Goal: Task Accomplishment & Management: Manage account settings

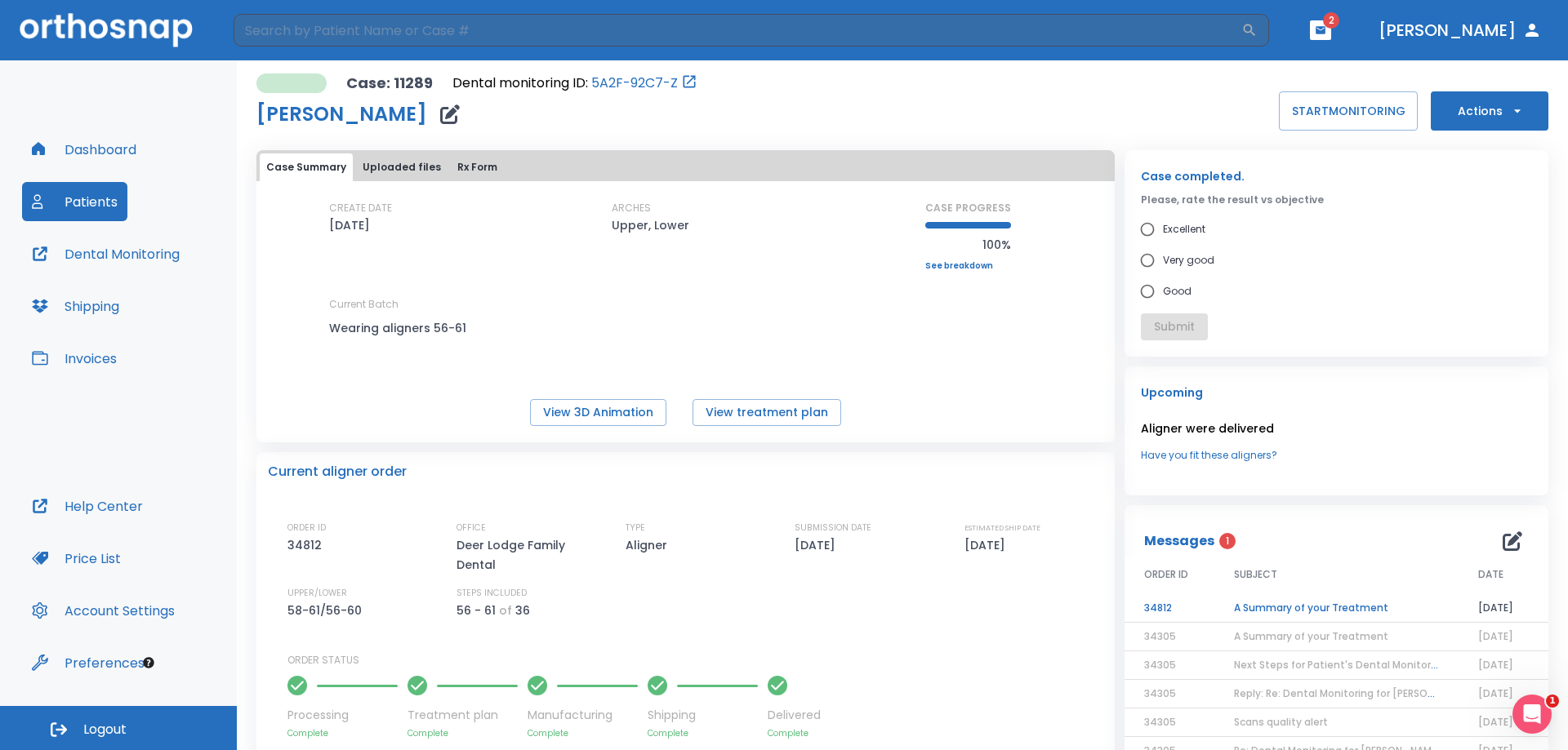
click at [1325, 29] on icon "button" at bounding box center [1320, 30] width 10 height 8
click at [1094, 102] on div at bounding box center [784, 375] width 1568 height 750
click at [1325, 33] on icon "button" at bounding box center [1320, 30] width 10 height 8
click at [1288, 101] on li "Shawn Lombardi 2" at bounding box center [1292, 99] width 175 height 33
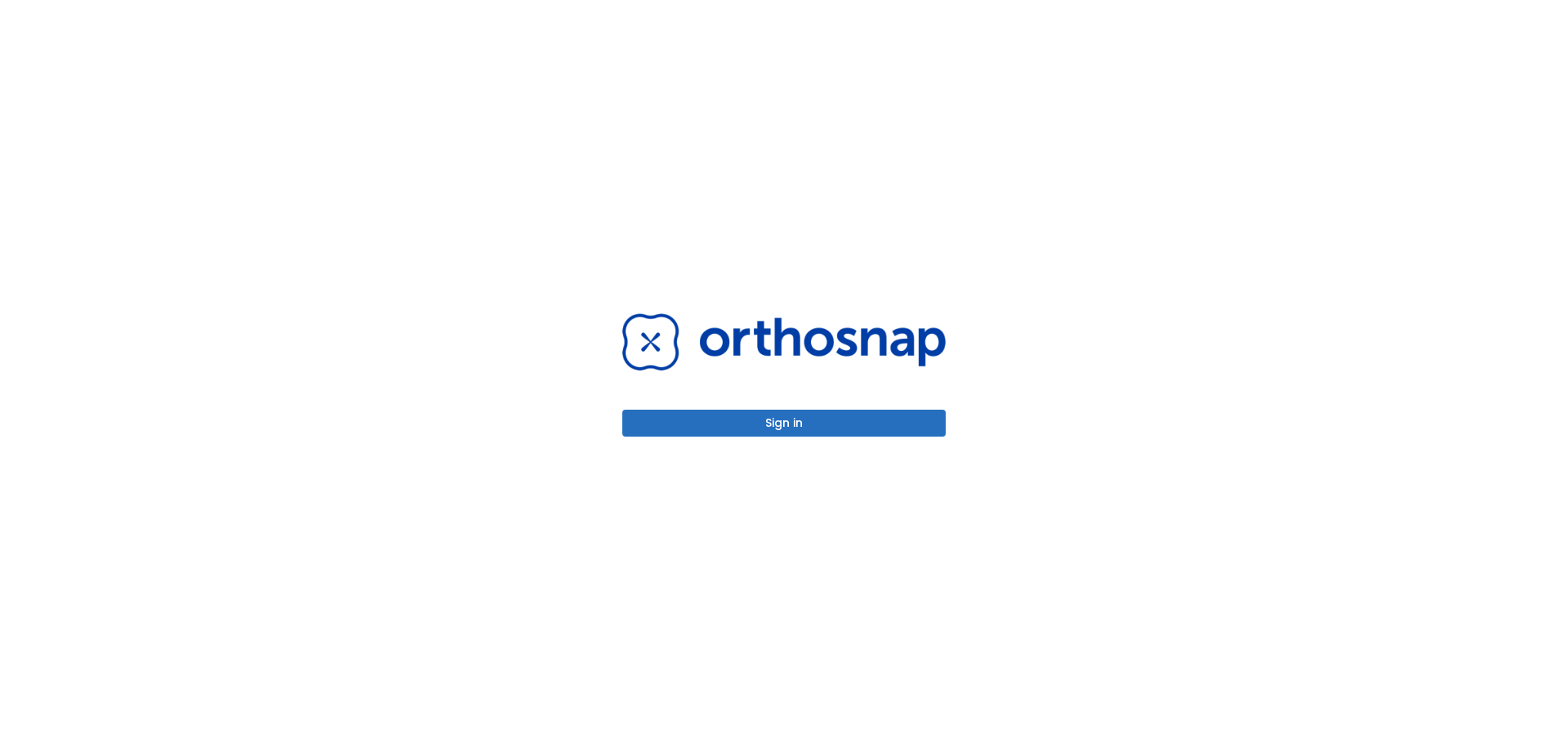
click at [755, 422] on button "Sign in" at bounding box center [784, 424] width 323 height 27
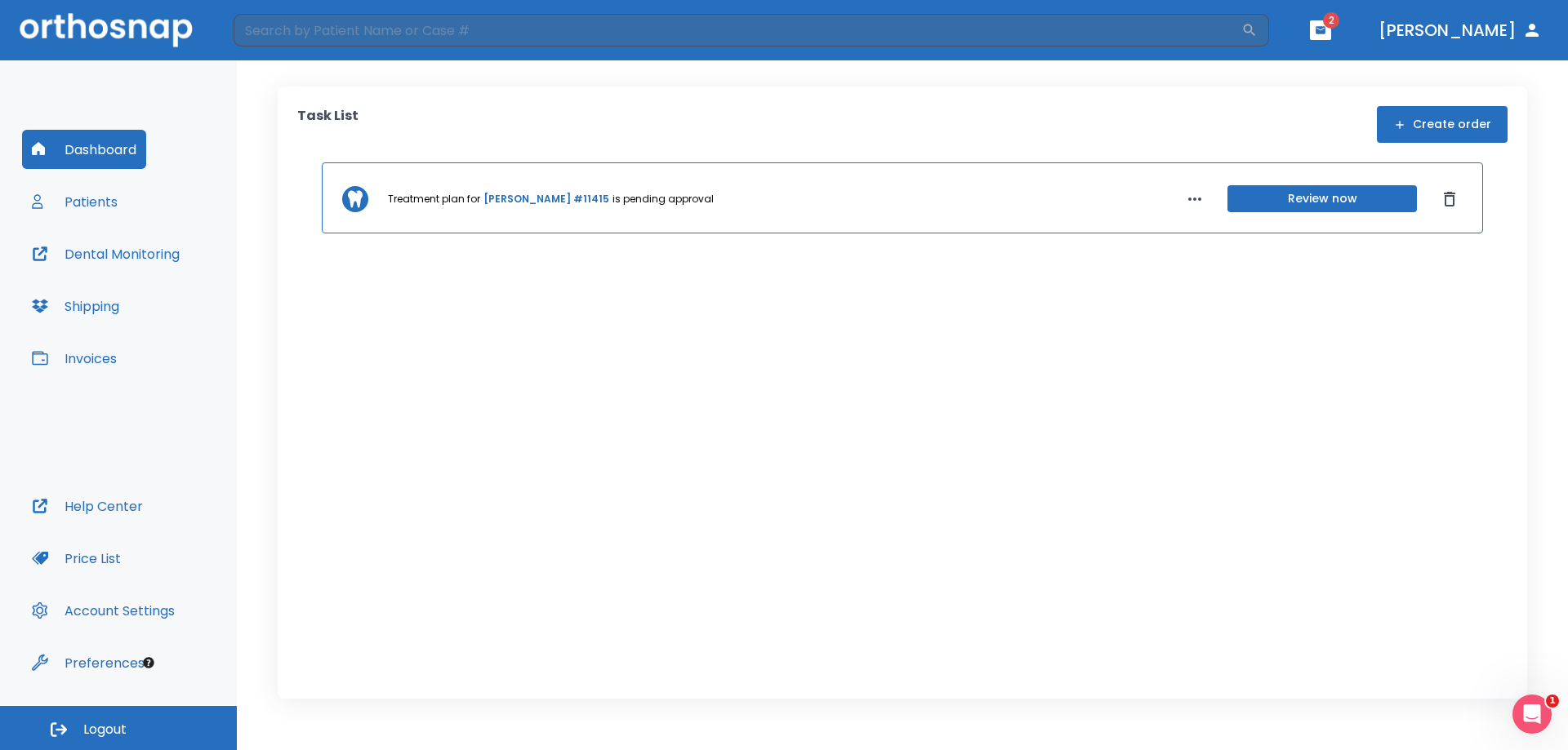
click at [1344, 201] on button "Review now" at bounding box center [1322, 199] width 189 height 27
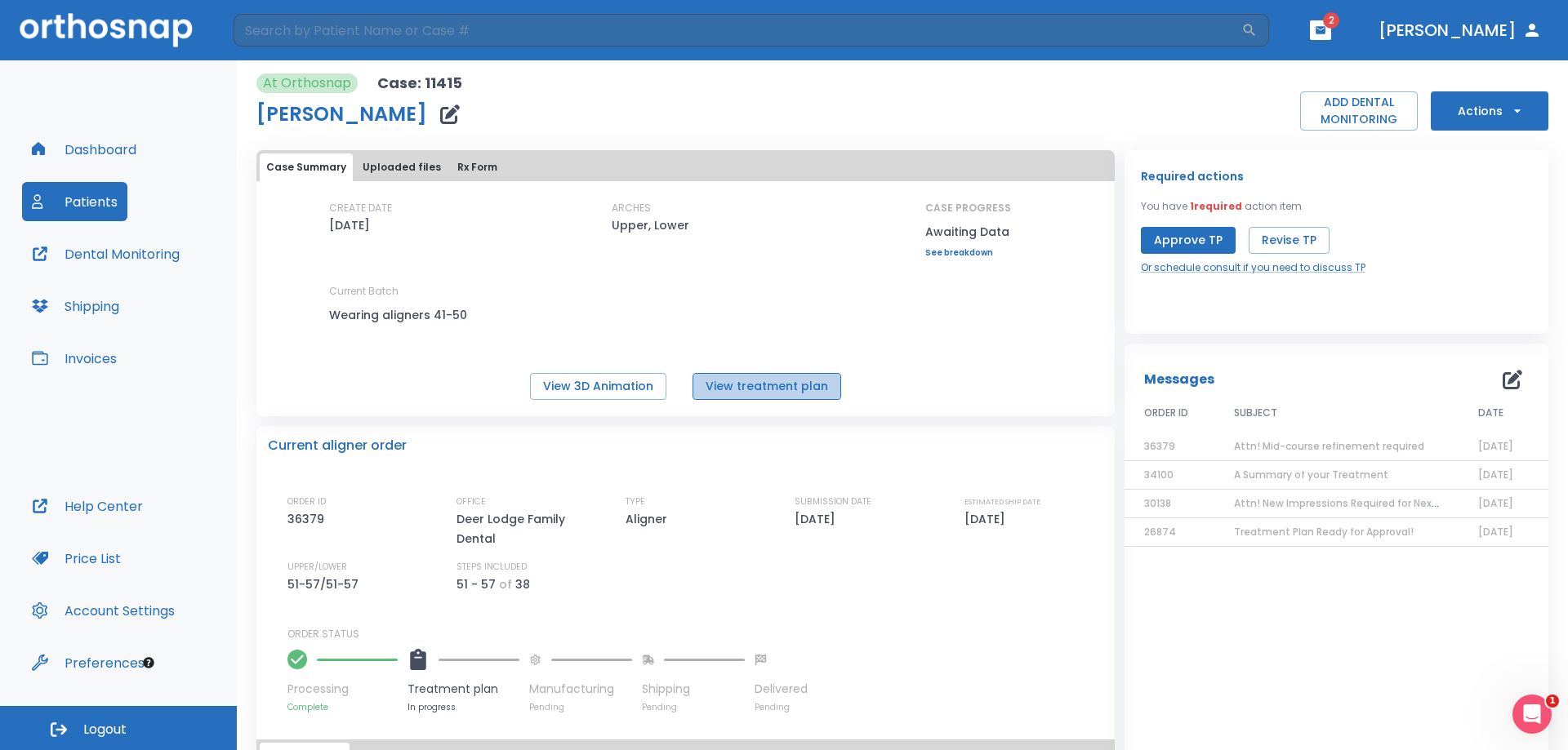
click at [783, 386] on button "View treatment plan" at bounding box center [767, 386] width 149 height 27
click at [1337, 449] on span "Attn! Mid-course refinement required" at bounding box center [1329, 446] width 190 height 14
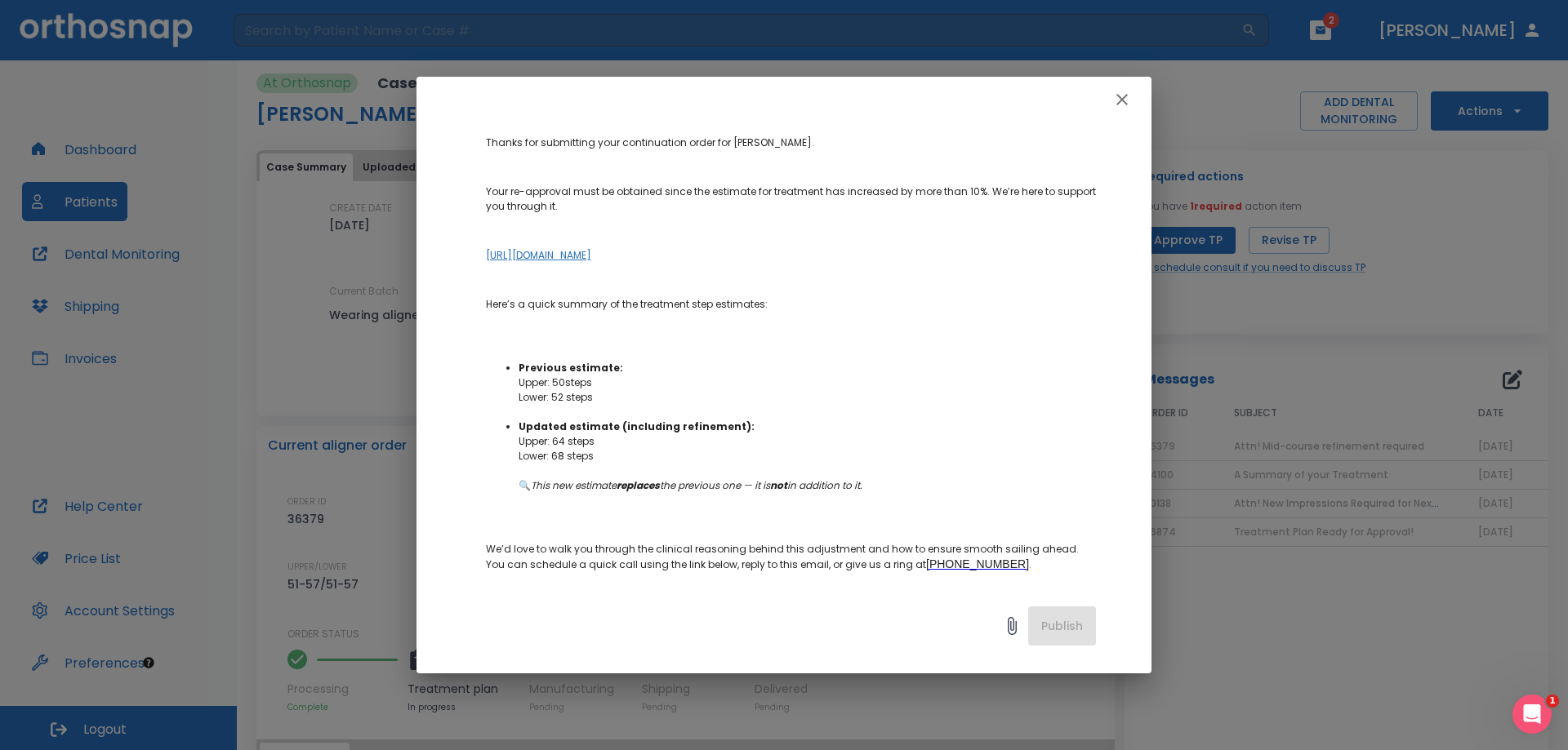
scroll to position [245, 0]
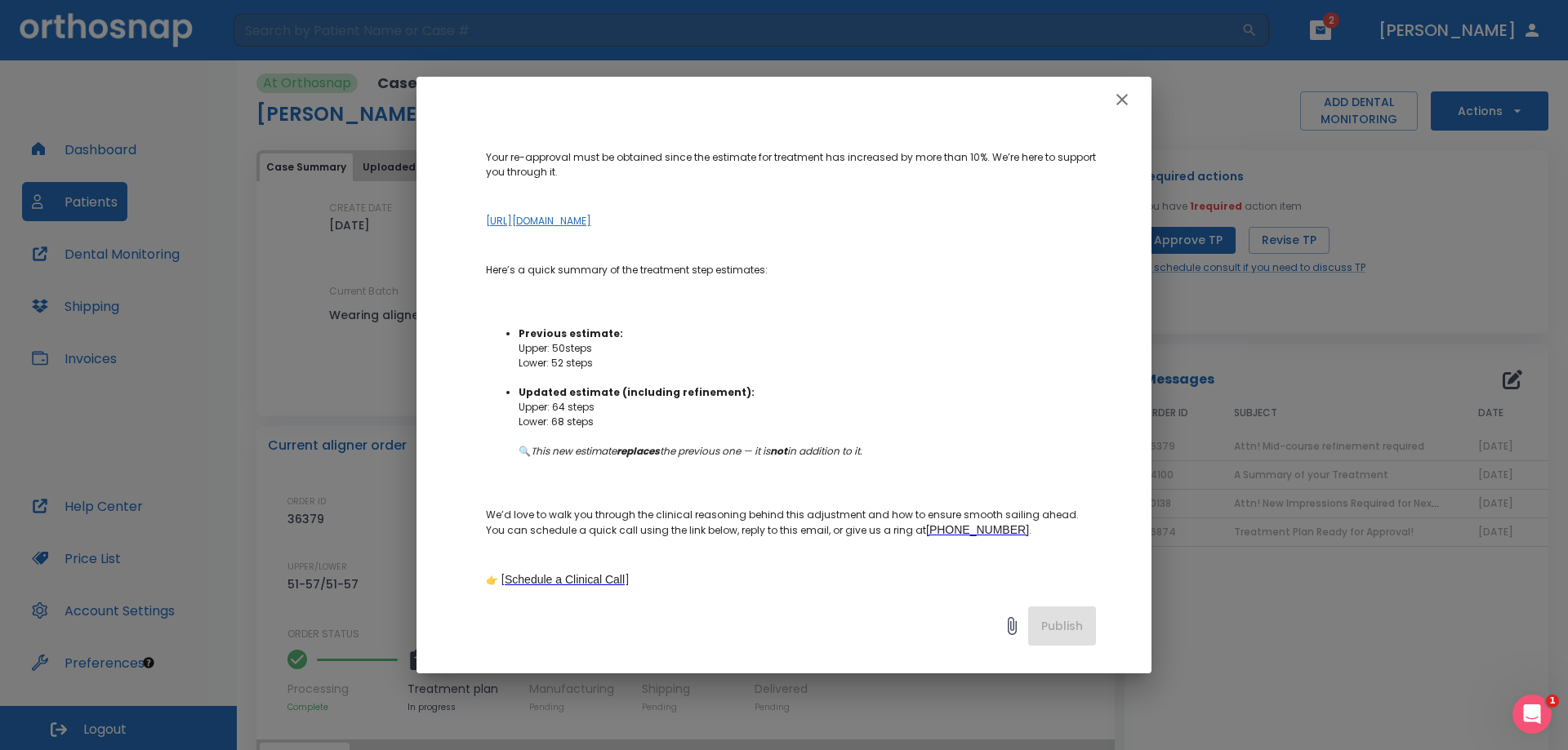
click at [591, 222] on link "https://dashboard1.archform.com/threedview/7dbd77a0d7077d91de690de120c97e8b4b42…" at bounding box center [538, 221] width 106 height 14
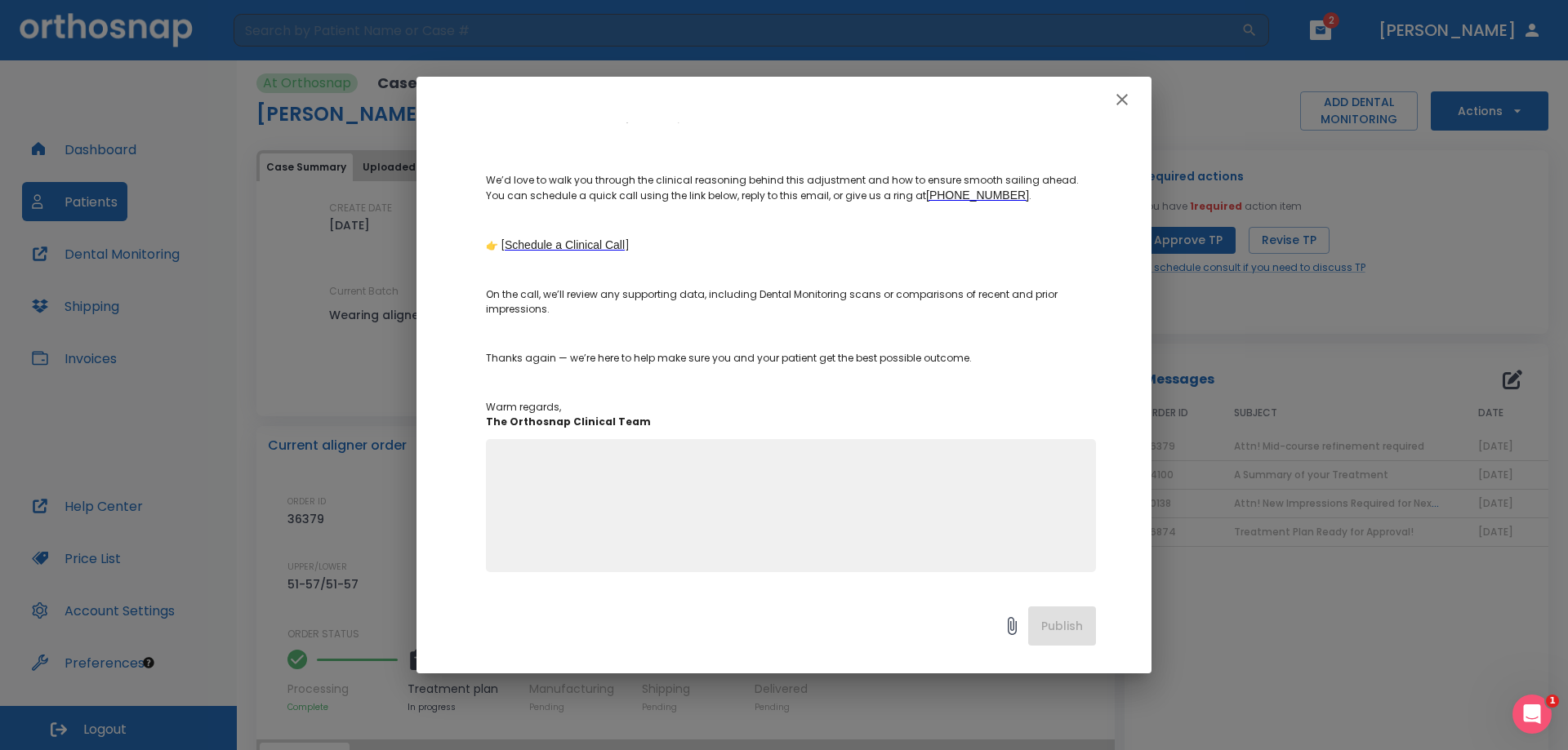
scroll to position [581, 0]
click at [1121, 101] on icon "button" at bounding box center [1122, 100] width 12 height 12
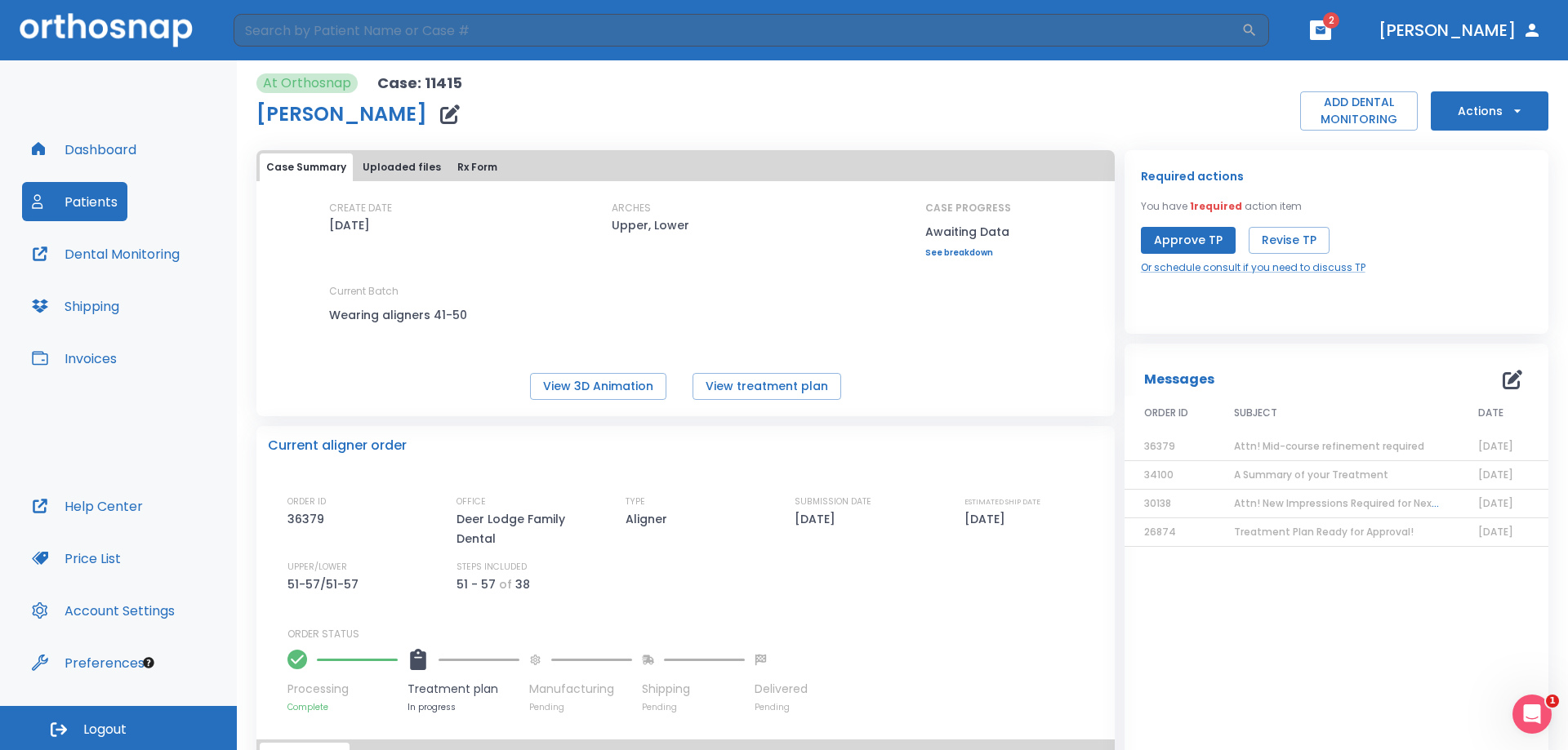
click at [1194, 238] on button "Approve TP" at bounding box center [1188, 240] width 95 height 27
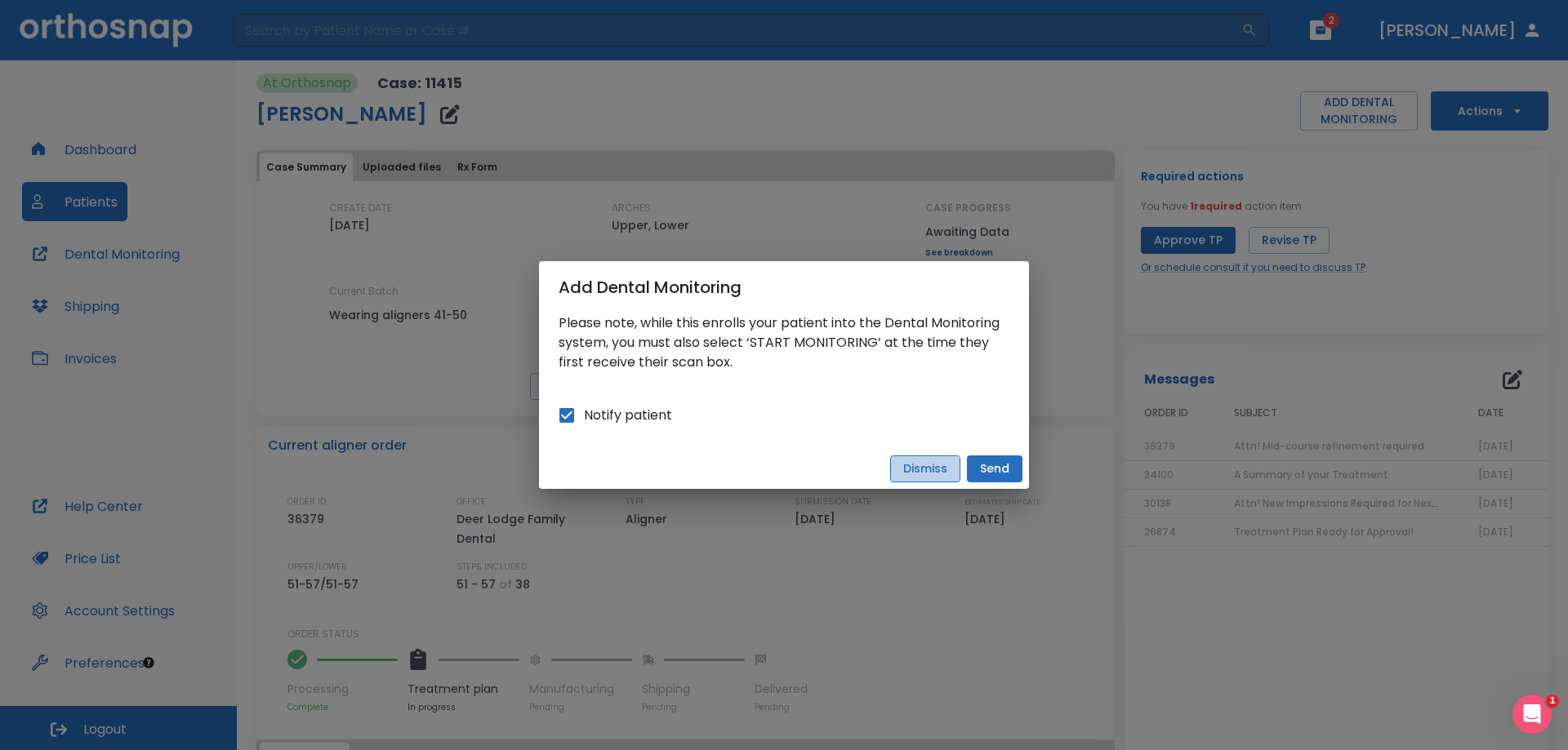
click at [921, 470] on button "Dismiss" at bounding box center [924, 469] width 70 height 27
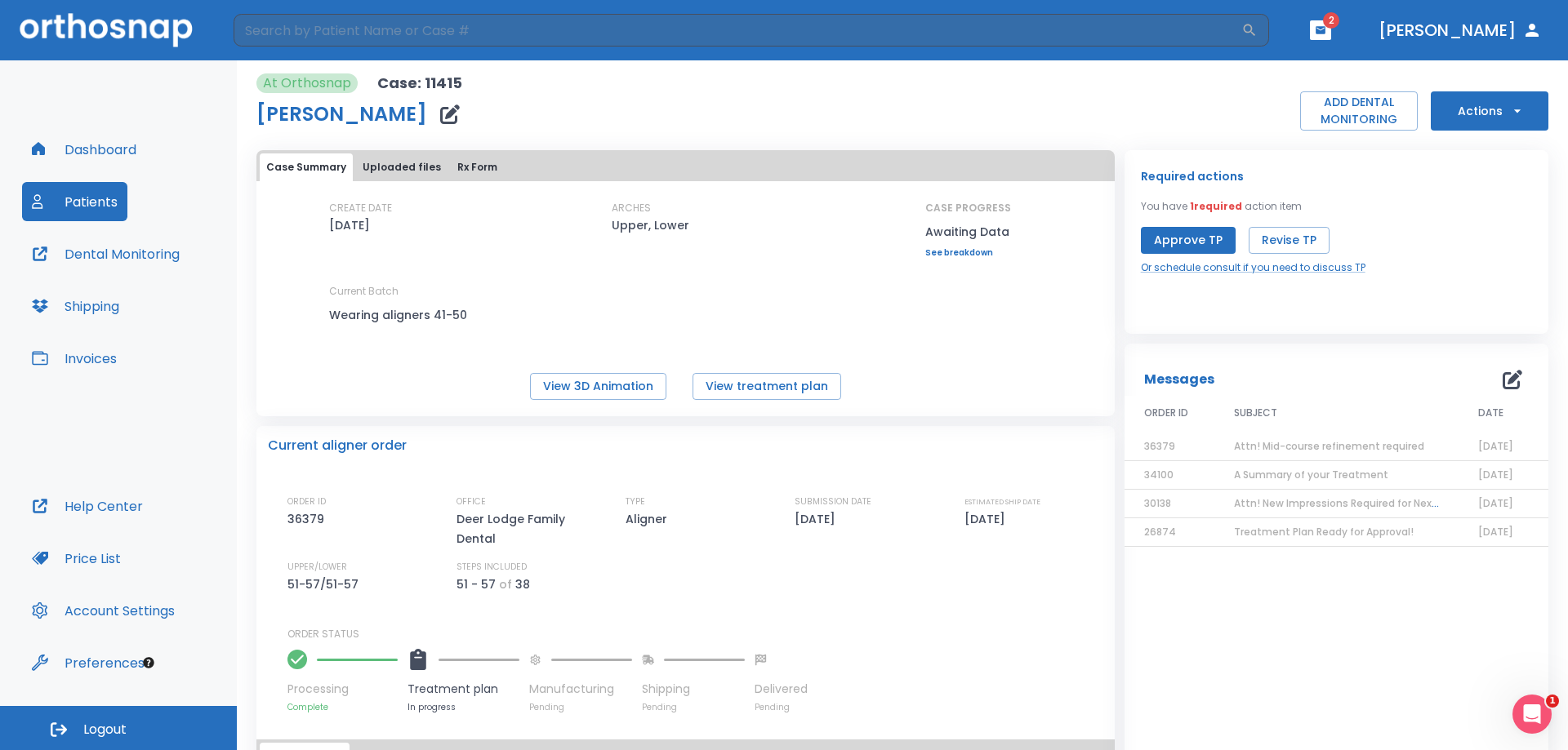
click at [101, 242] on button "Dental Monitoring" at bounding box center [106, 254] width 167 height 39
click at [1212, 242] on button "Approve TP" at bounding box center [1188, 240] width 95 height 27
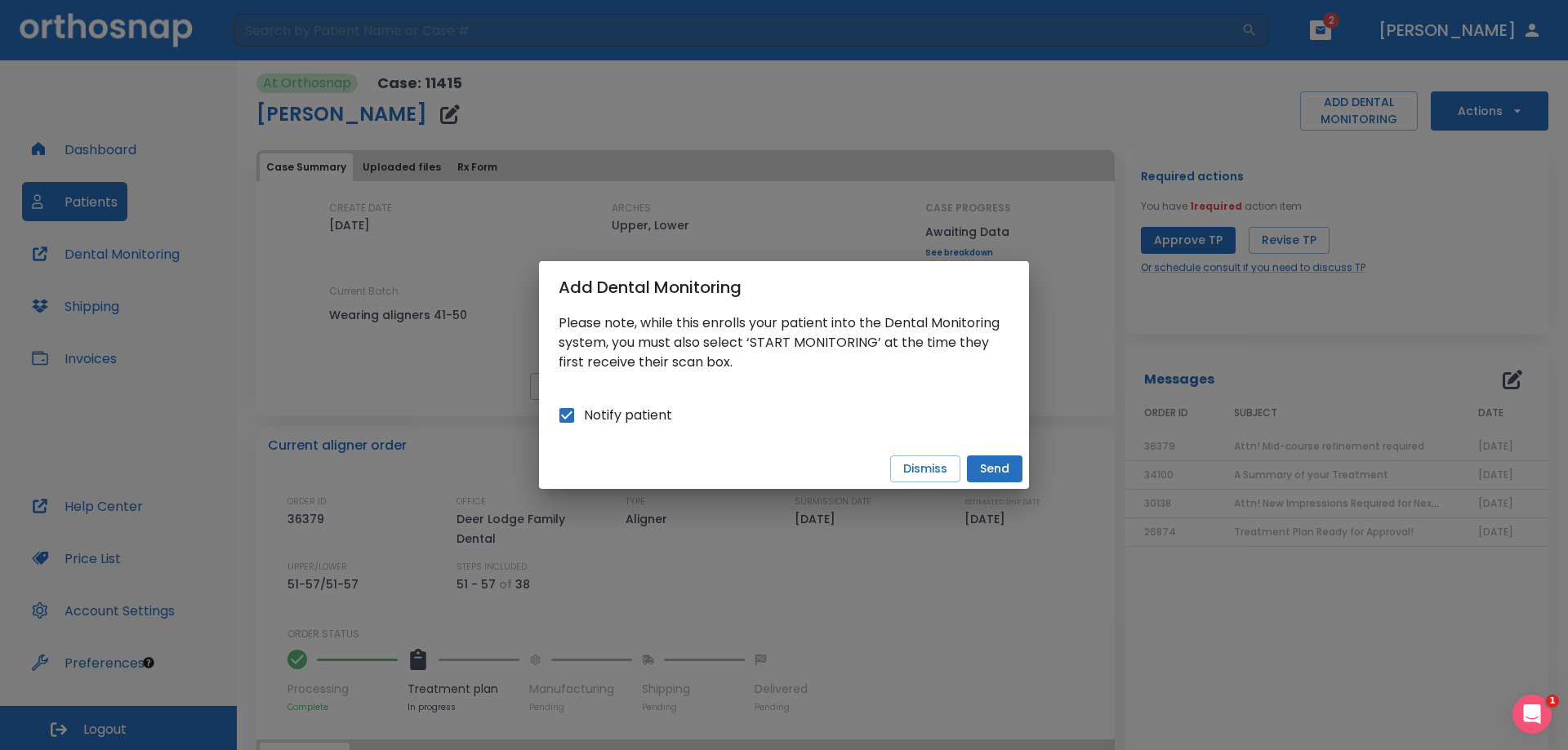
drag, startPoint x: 569, startPoint y: 414, endPoint x: 578, endPoint y: 411, distance: 9.5
click at [570, 414] on input "Notify patient" at bounding box center [567, 415] width 35 height 35
checkbox input "false"
click at [979, 464] on button "Send" at bounding box center [995, 469] width 56 height 27
click at [933, 465] on button "Dismiss" at bounding box center [924, 469] width 70 height 27
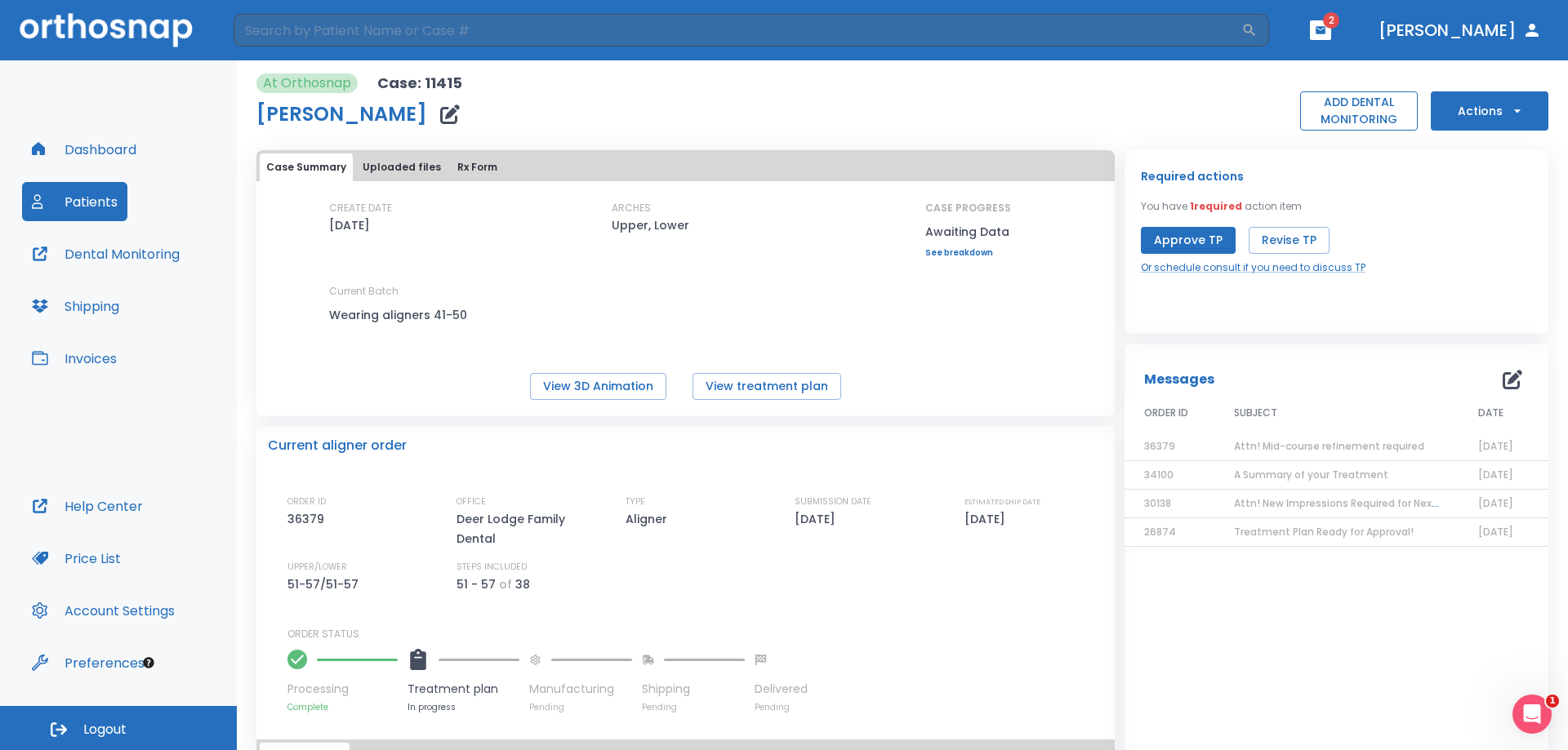
click at [1345, 106] on button "ADD DENTAL MONITORING" at bounding box center [1358, 111] width 118 height 39
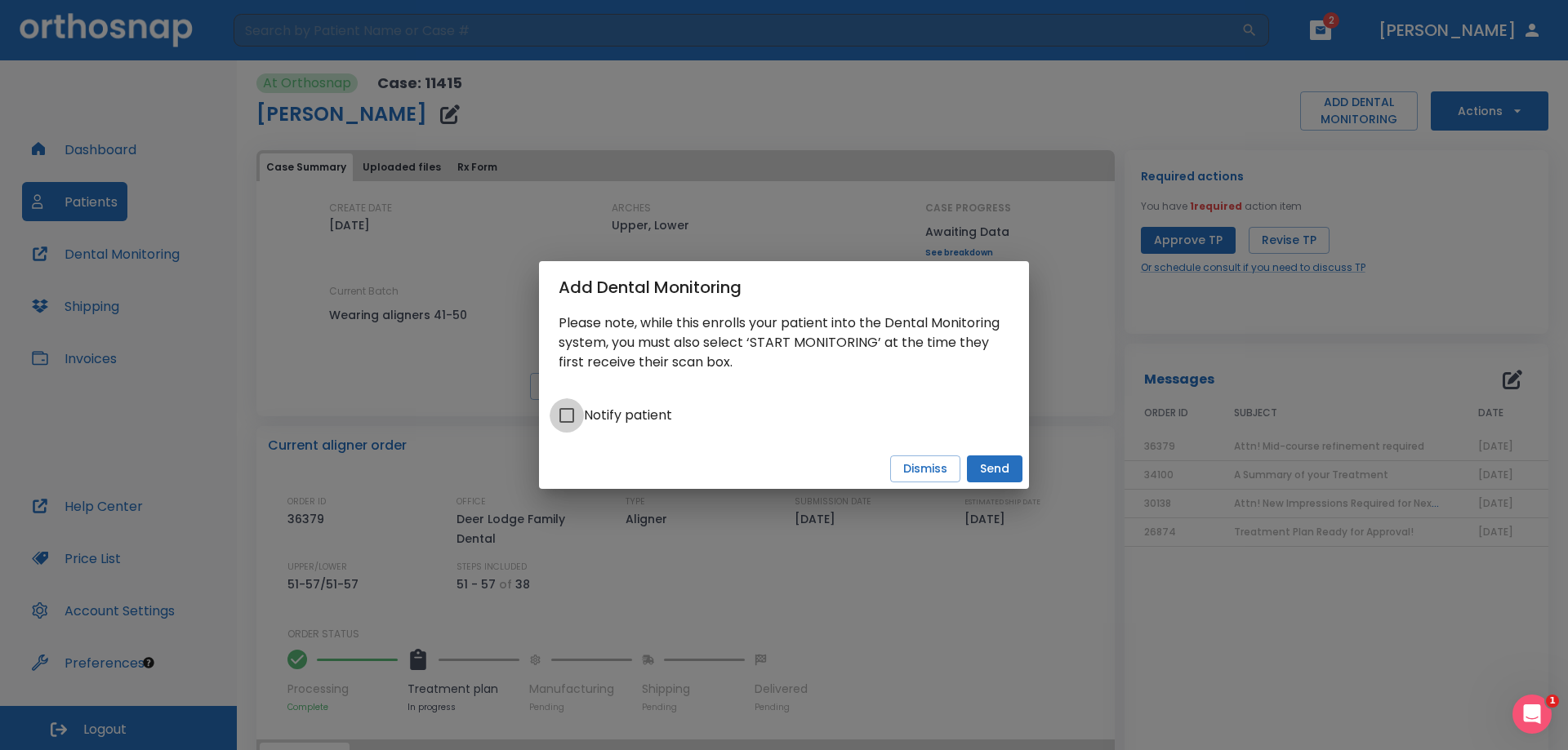
click at [562, 423] on input "Notify patient" at bounding box center [567, 415] width 35 height 35
checkbox input "true"
click at [1399, 263] on div "Add Dental Monitoring Please note, while this enrolls your patient into the Den…" at bounding box center [784, 375] width 1568 height 750
click at [939, 473] on button "Dismiss" at bounding box center [924, 469] width 70 height 27
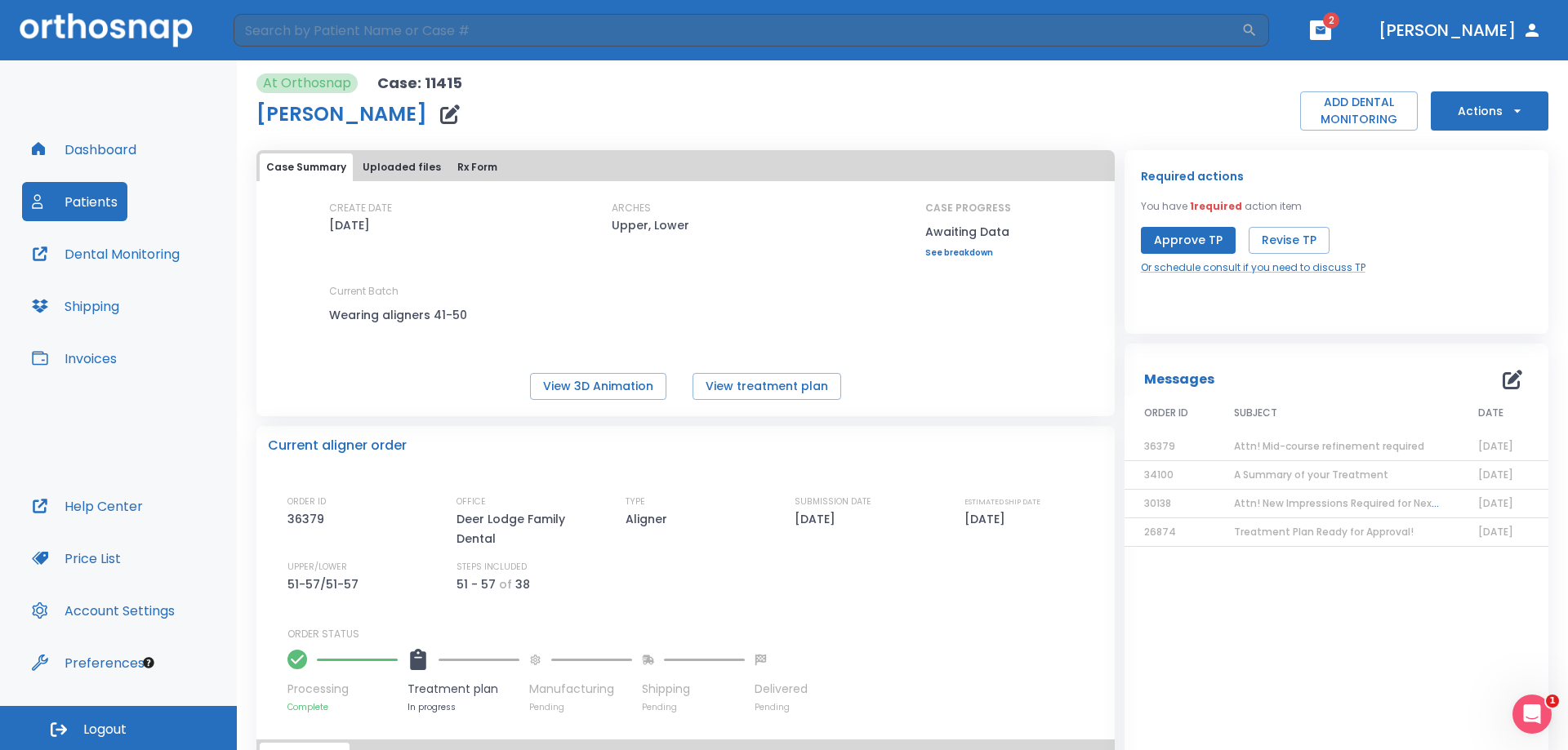
click at [1503, 380] on icon "button" at bounding box center [1512, 379] width 19 height 19
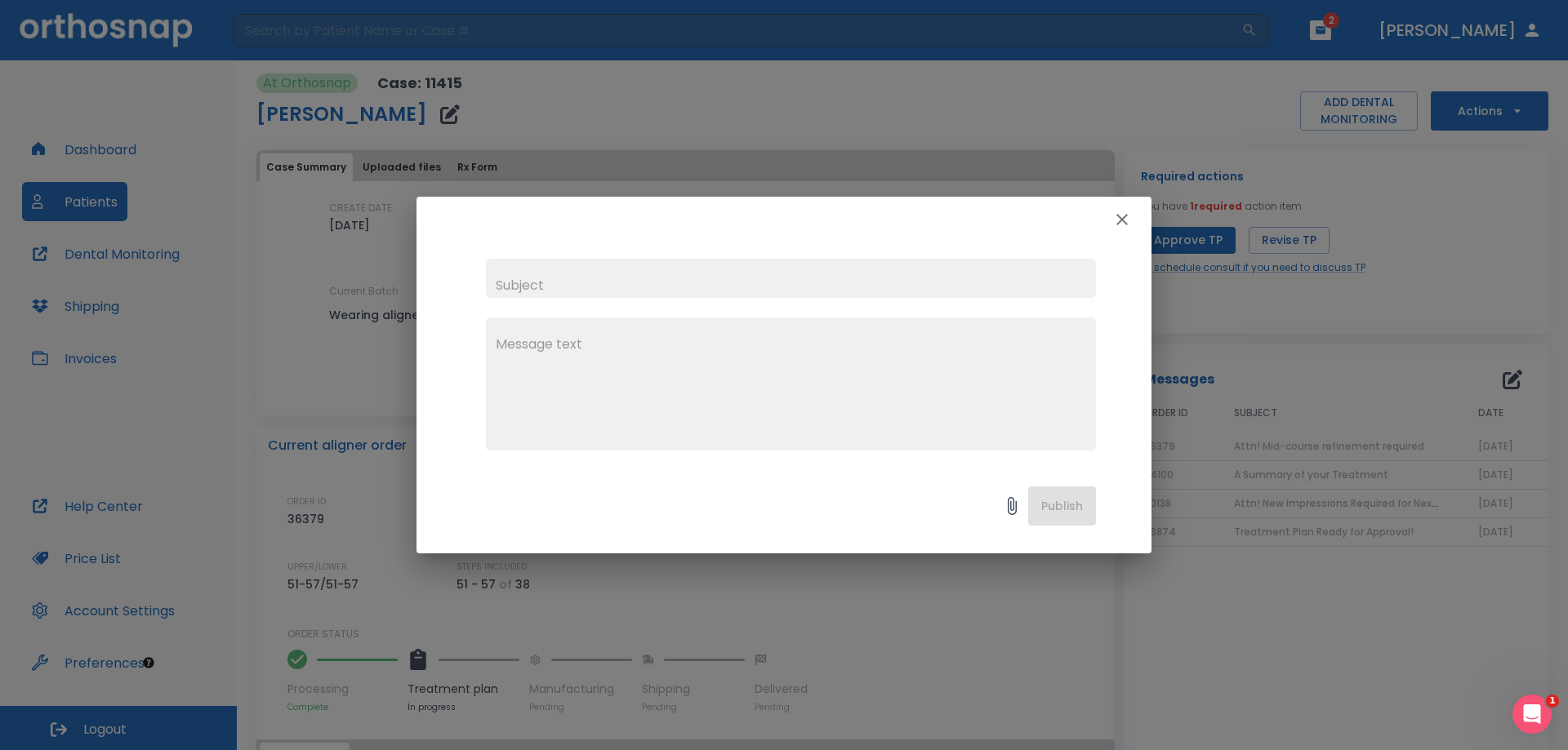
click at [561, 281] on input "text" at bounding box center [790, 278] width 610 height 39
type input "Dental Monitoring for Kate Wehr"
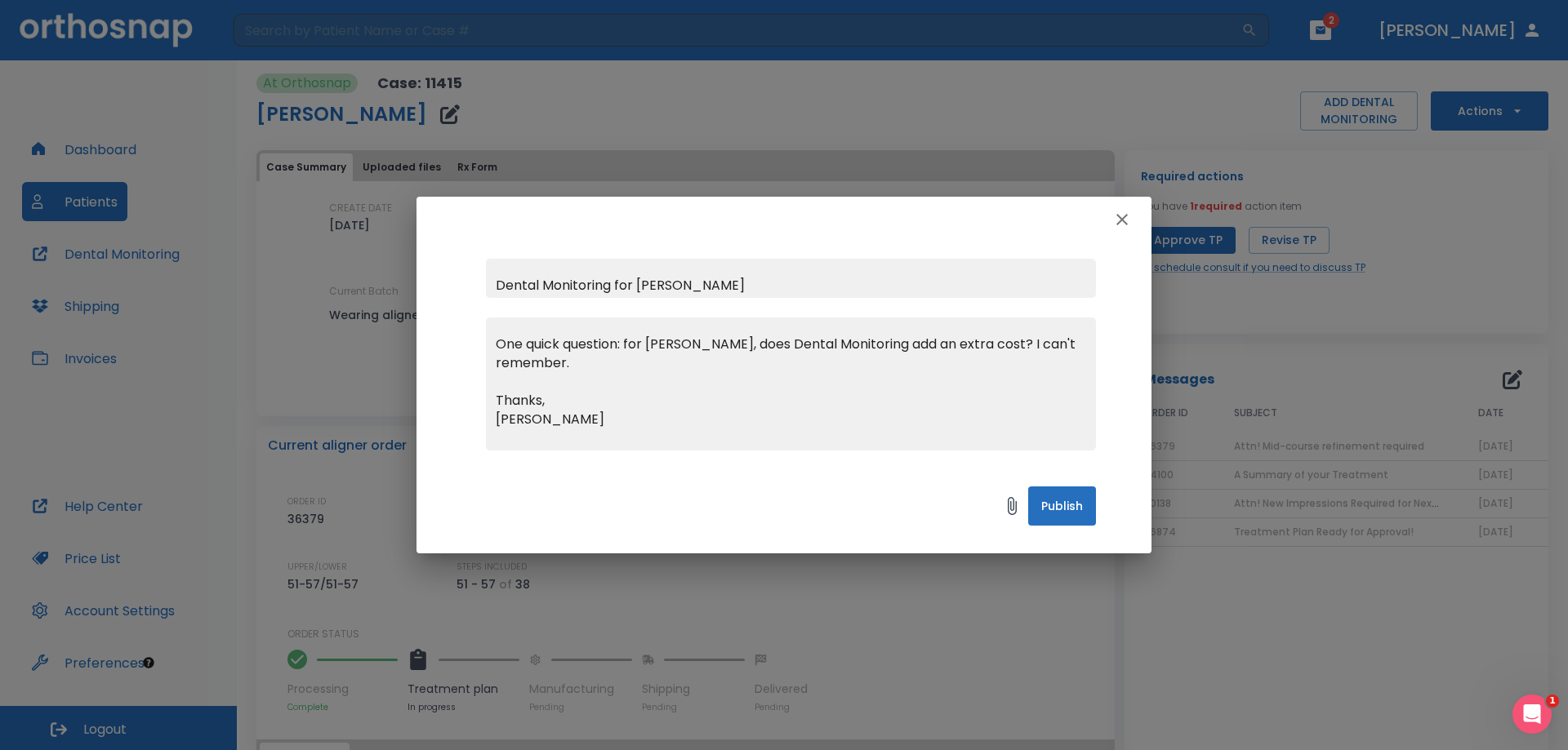
type textarea "One quick question: for Kate, does Dental Monitoring add an extra cost? I can't…"
click at [1077, 493] on button "Publish" at bounding box center [1062, 506] width 68 height 39
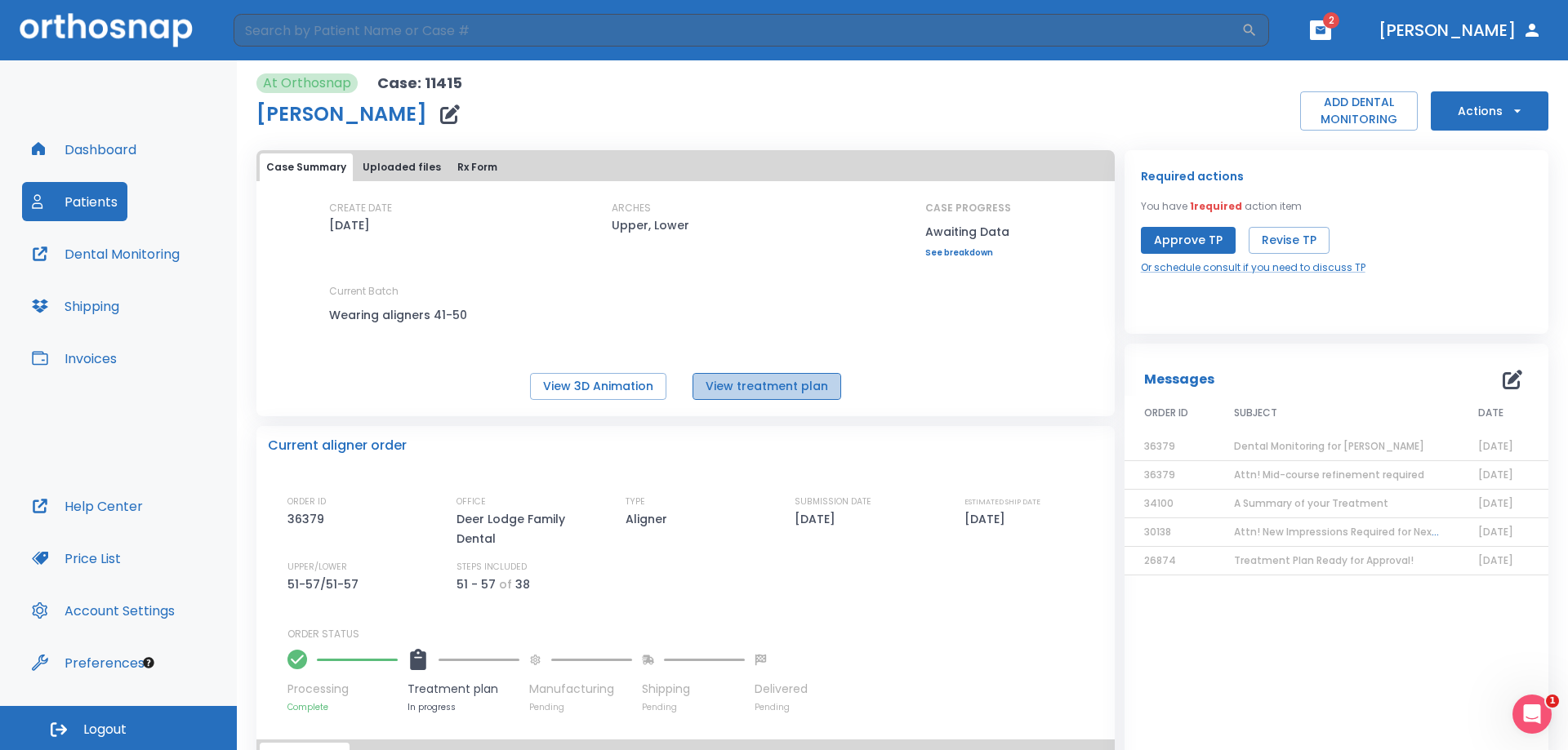
click at [801, 385] on button "View treatment plan" at bounding box center [767, 386] width 149 height 27
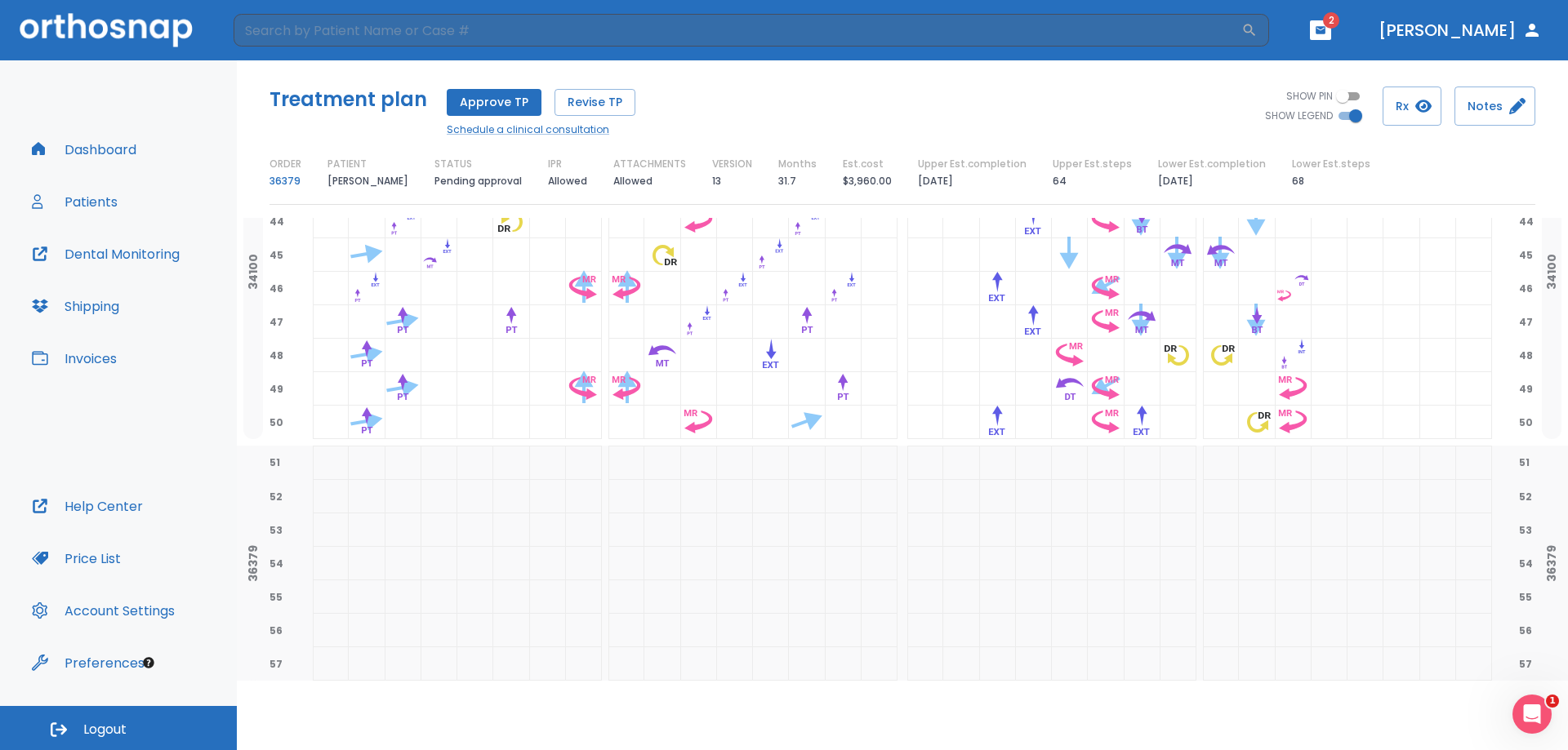
scroll to position [1727, 0]
